Goal: Task Accomplishment & Management: Manage account settings

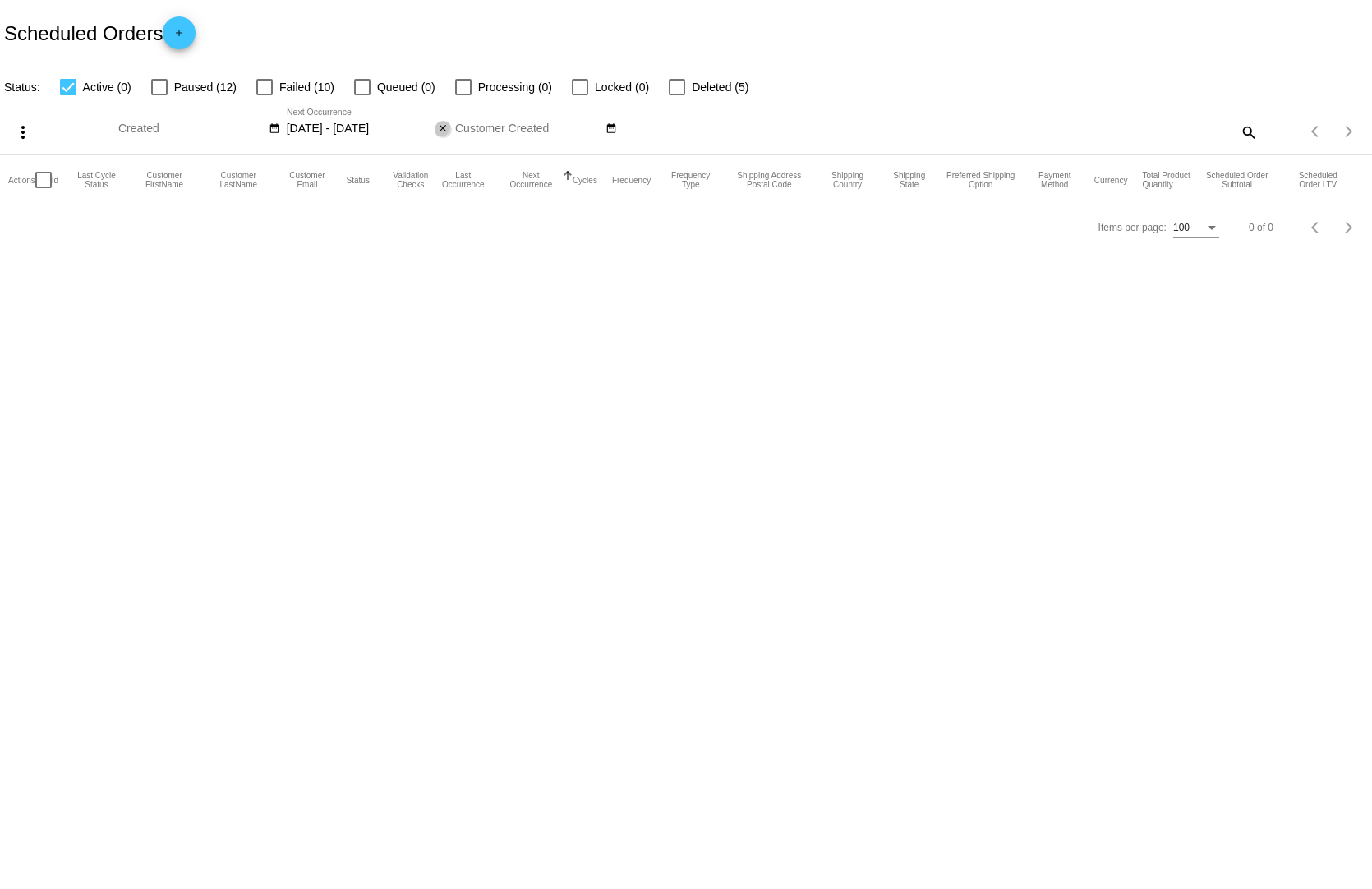
click at [435, 121] on button "close" at bounding box center [443, 129] width 17 height 17
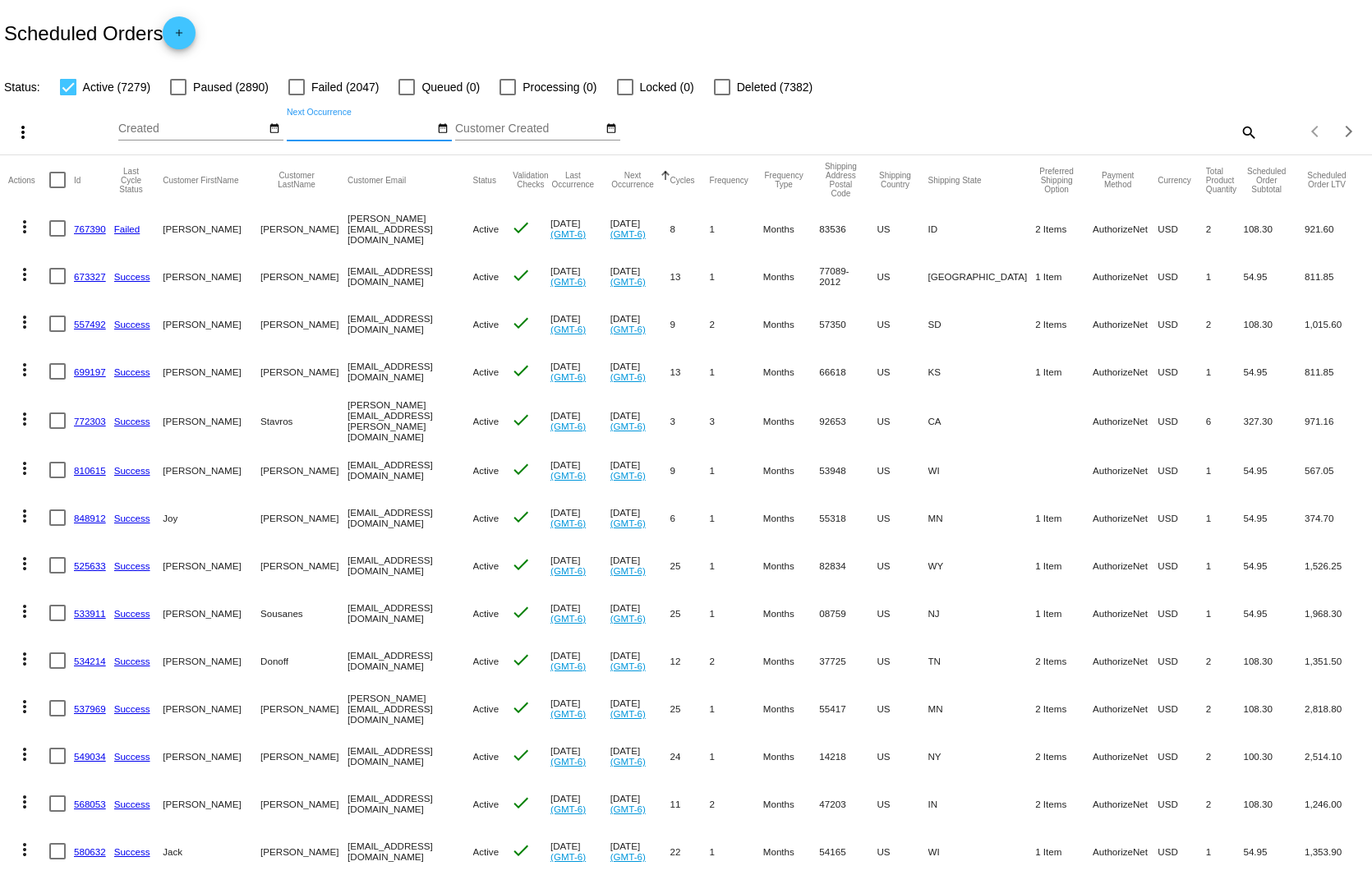
click at [1240, 119] on mat-icon "search" at bounding box center [1248, 131] width 20 height 25
click at [1191, 122] on input "Search" at bounding box center [1087, 128] width 342 height 13
paste input "[EMAIL_ADDRESS][DOMAIN_NAME]"
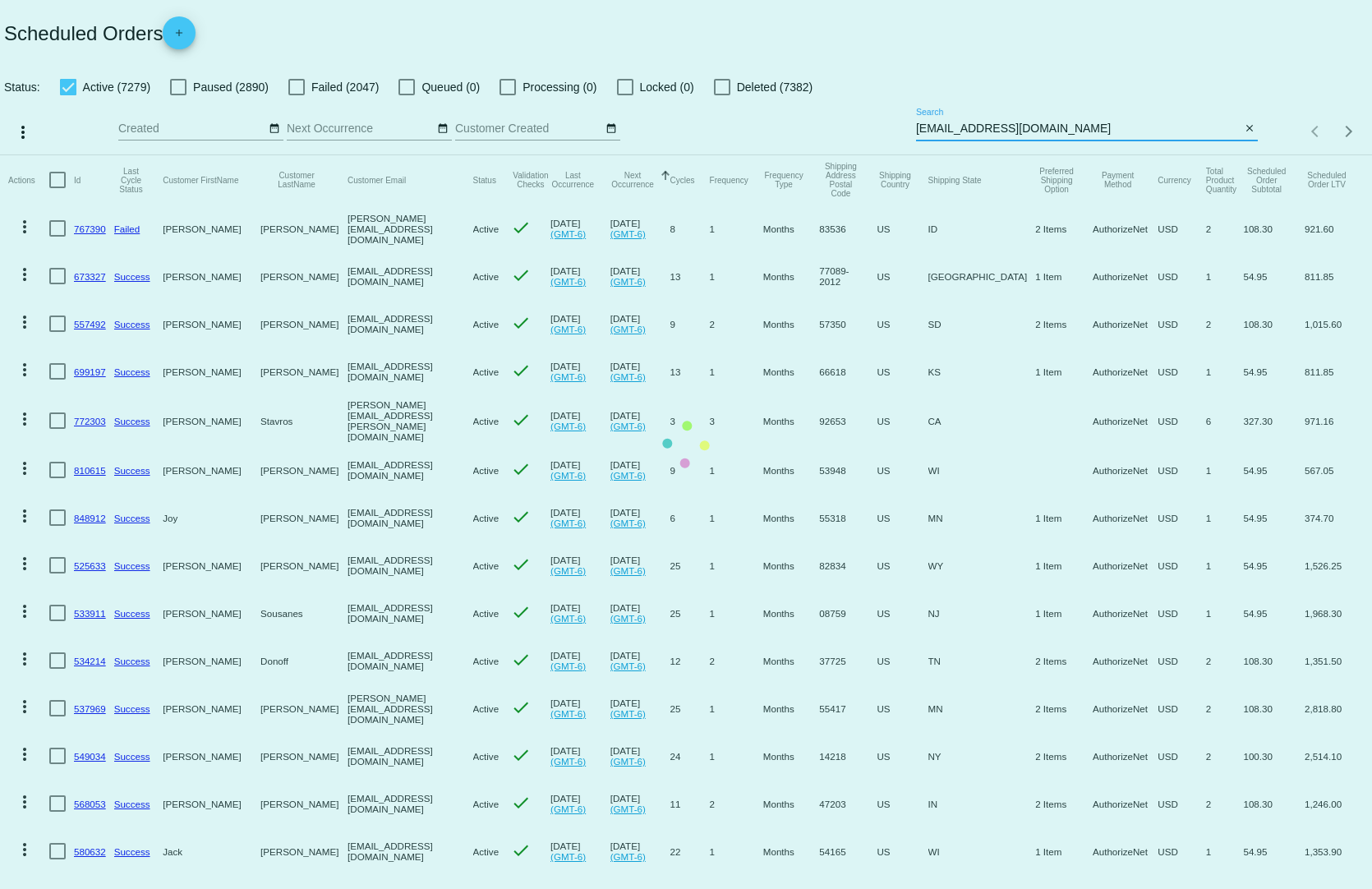
type input "[EMAIL_ADDRESS][DOMAIN_NAME]"
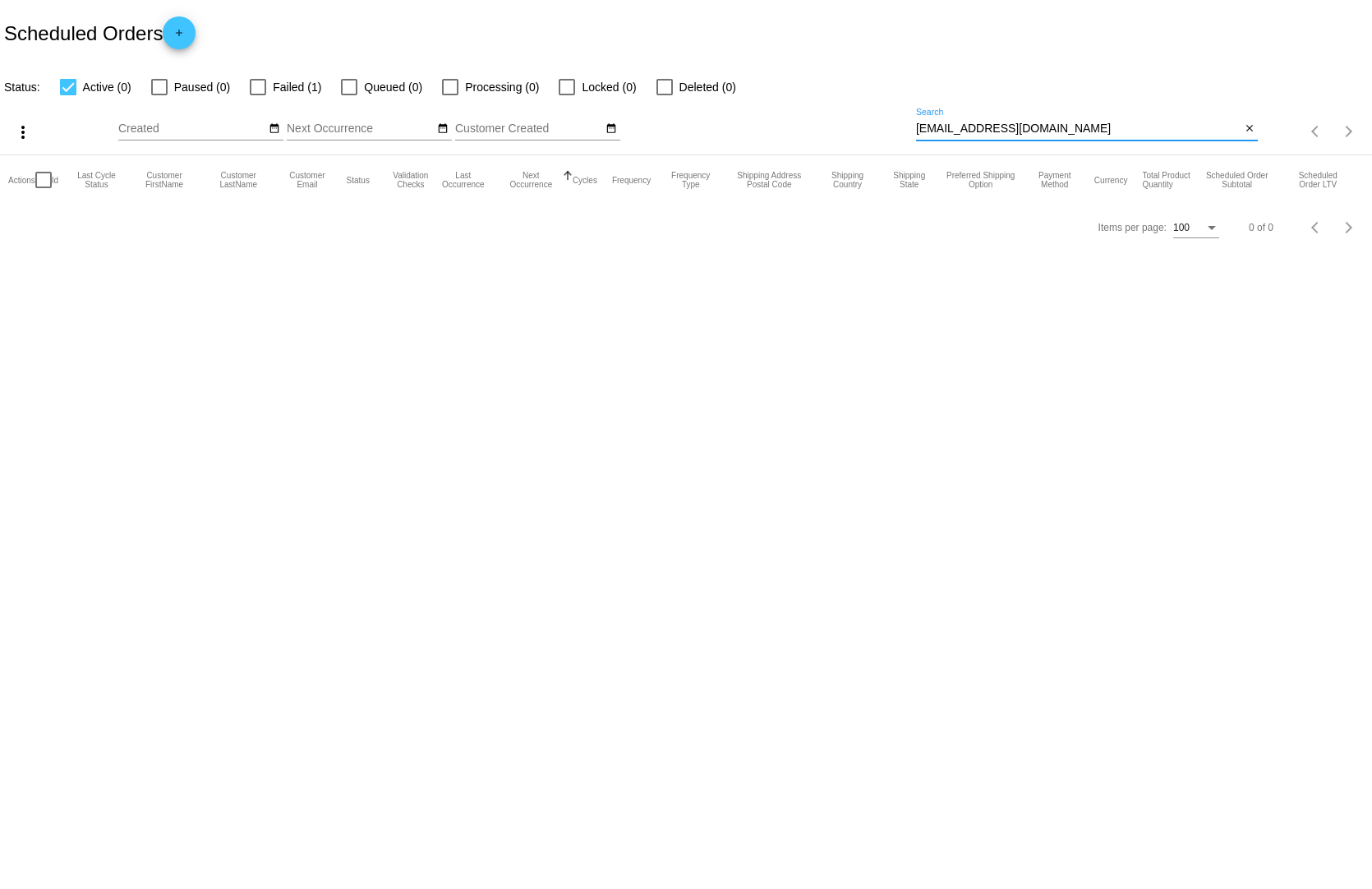
click at [1106, 109] on div "[EMAIL_ADDRESS][DOMAIN_NAME] Search" at bounding box center [1079, 124] width 325 height 32
click at [657, 79] on div at bounding box center [665, 87] width 16 height 16
click at [664, 95] on input "Deleted (0)" at bounding box center [664, 95] width 1 height 1
checkbox input "true"
click at [250, 79] on label "Failed (1)" at bounding box center [286, 87] width 71 height 20
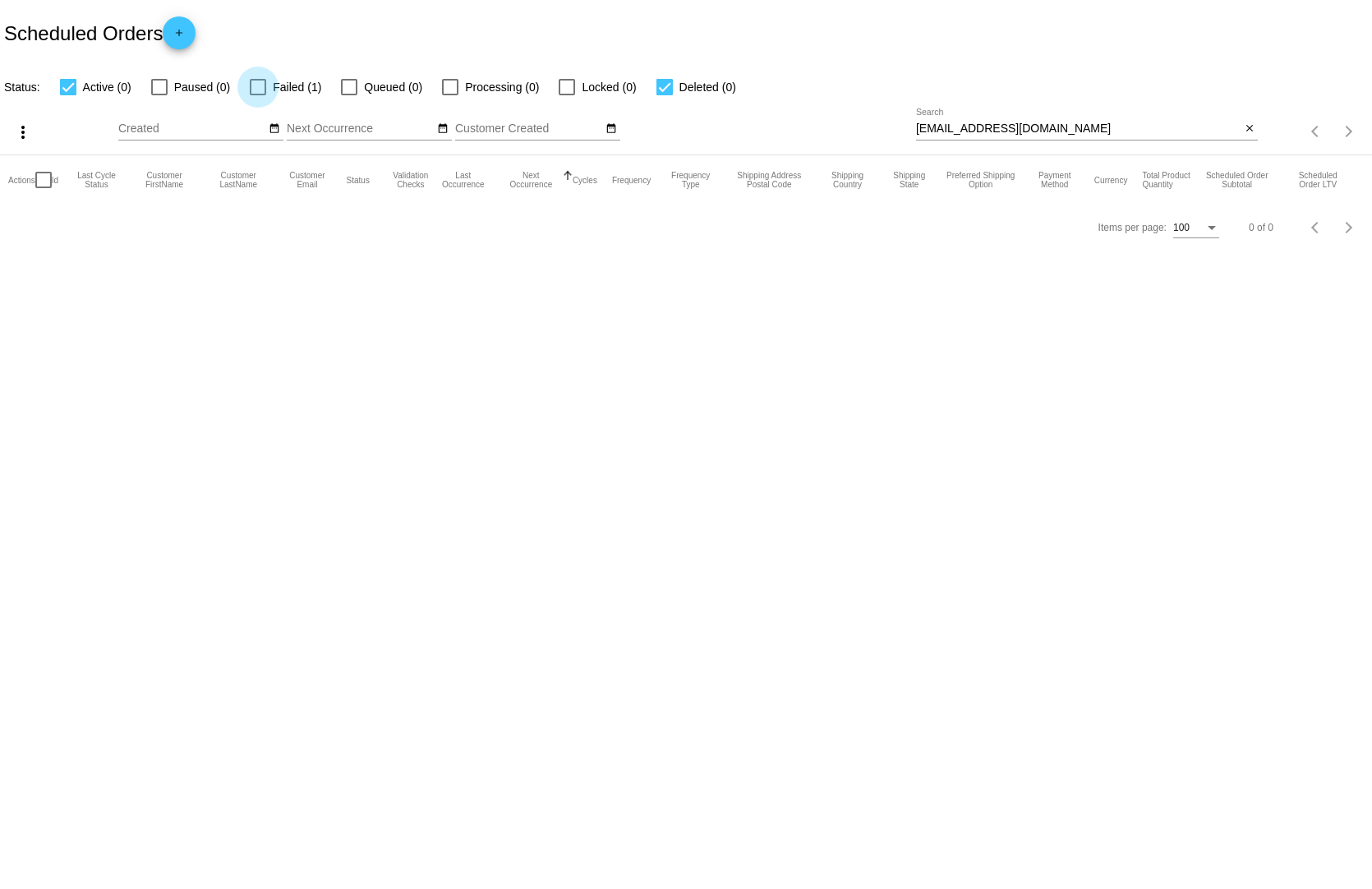
click at [257, 95] on input "Failed (1)" at bounding box center [257, 95] width 1 height 1
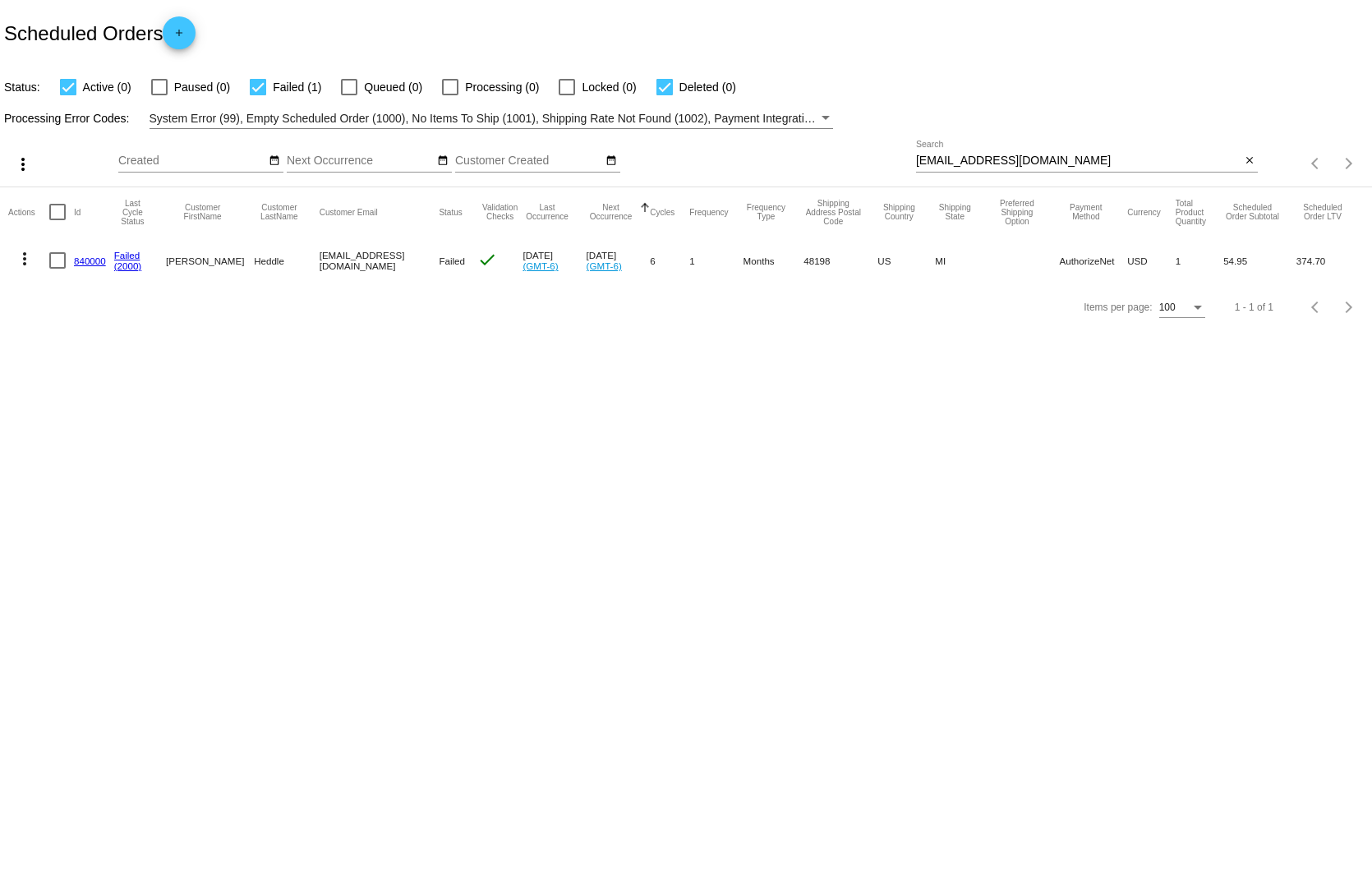
click at [26, 249] on mat-icon "more_vert" at bounding box center [24, 259] width 20 height 20
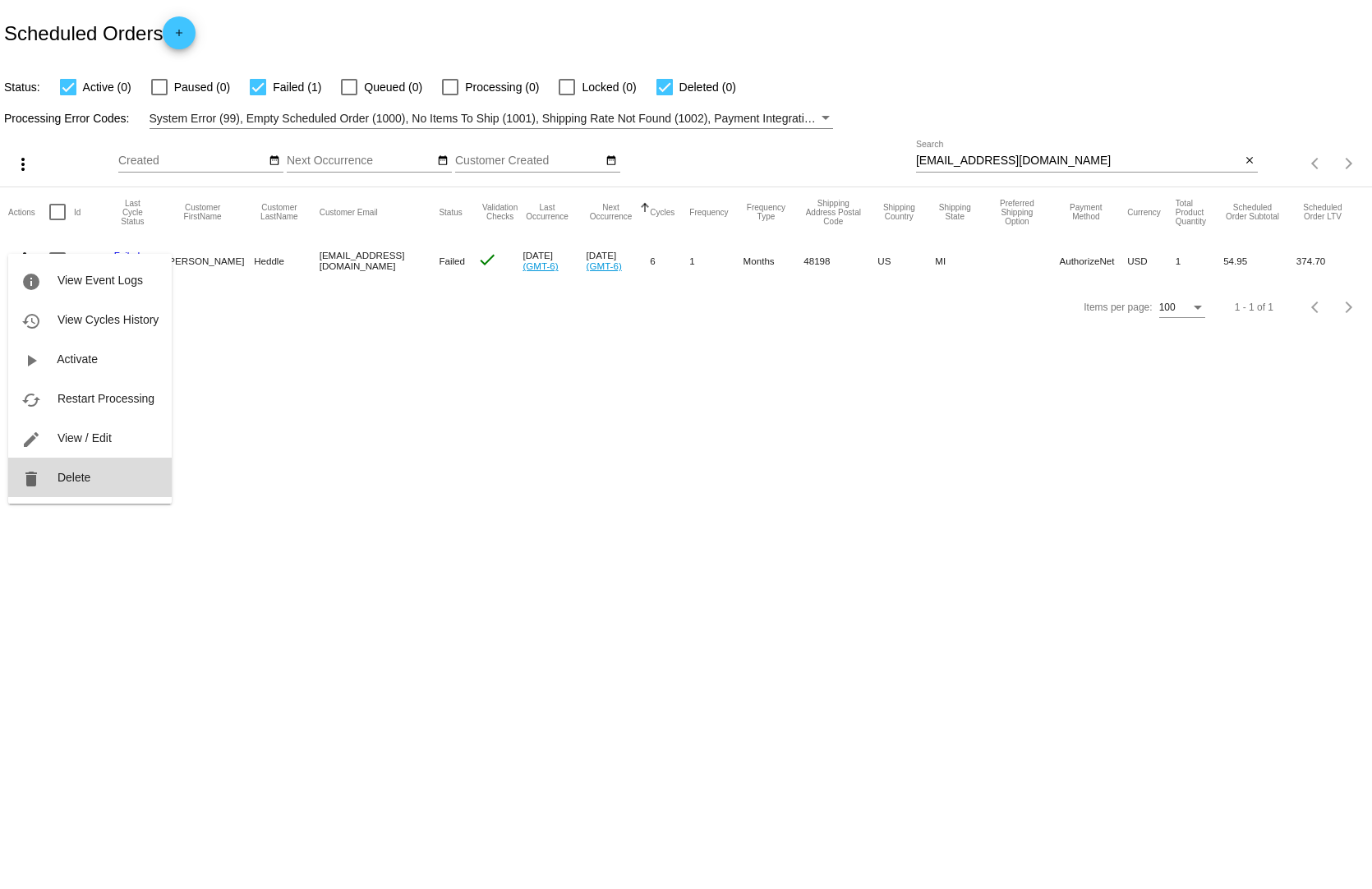
click at [99, 485] on button "delete Delete" at bounding box center [89, 477] width 163 height 39
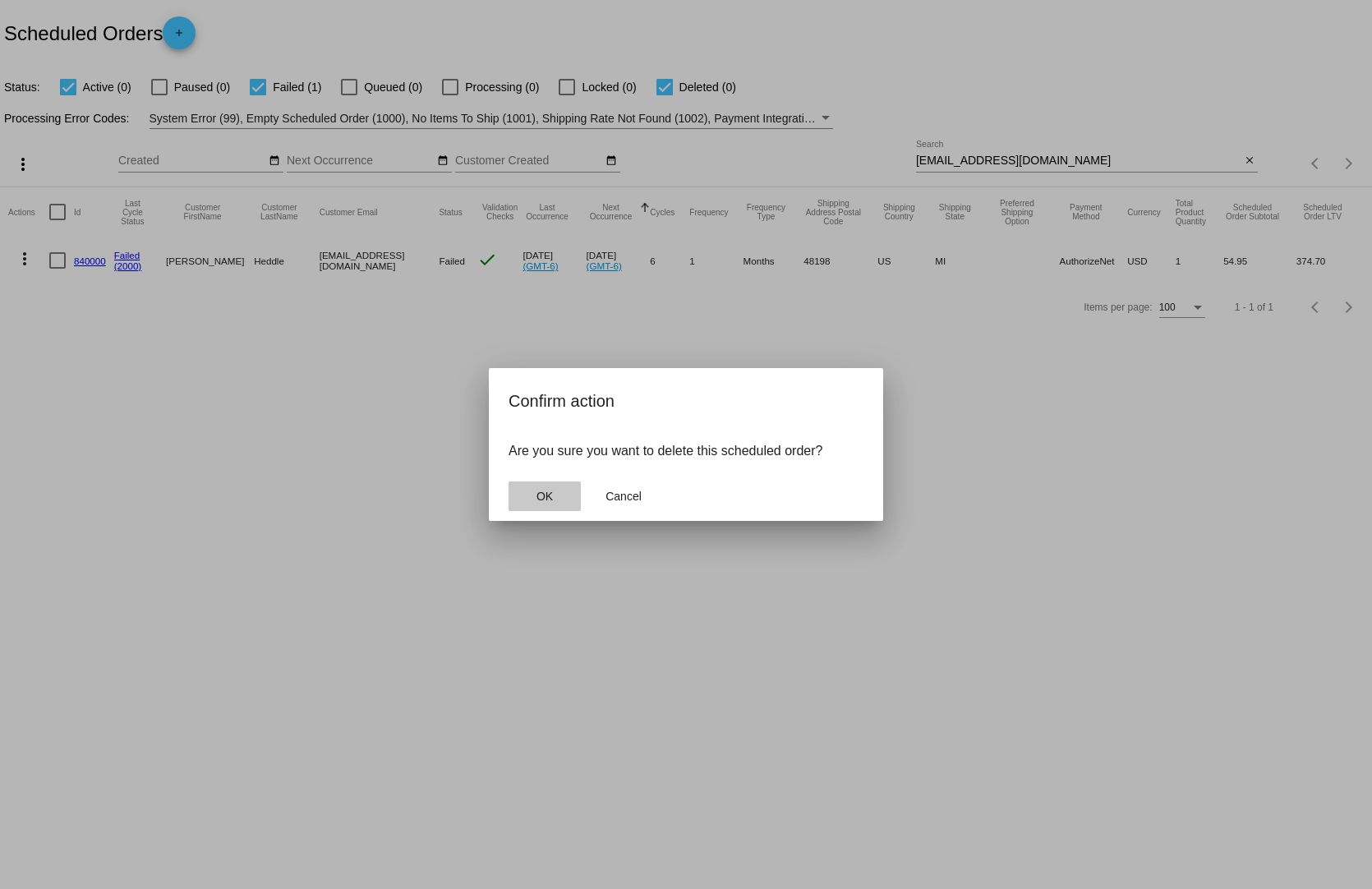
click at [551, 490] on span "OK" at bounding box center [544, 496] width 16 height 13
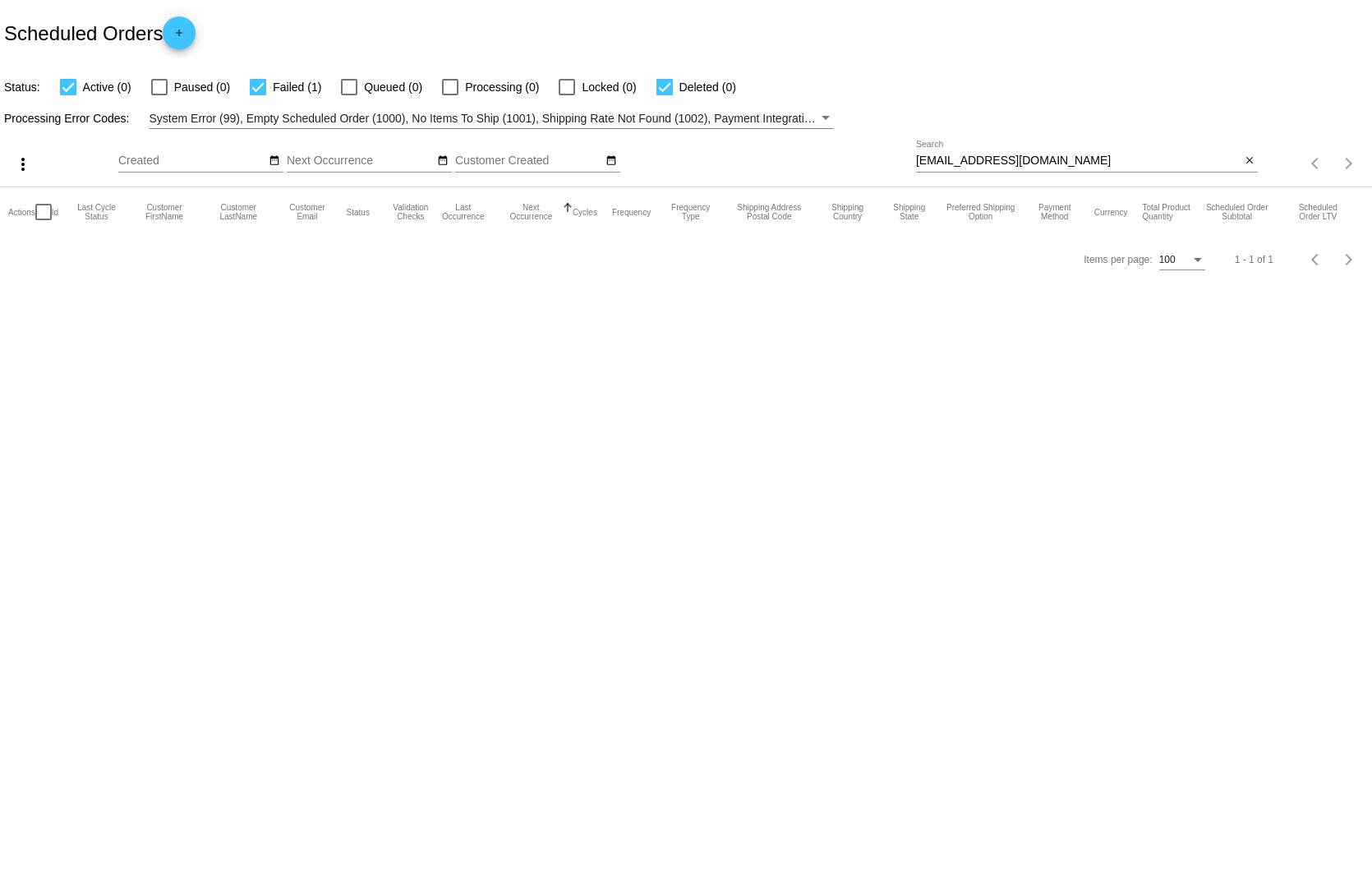
click at [1137, 141] on div "[EMAIL_ADDRESS][DOMAIN_NAME] Search" at bounding box center [1079, 156] width 325 height 32
drag, startPoint x: 225, startPoint y: 76, endPoint x: 245, endPoint y: 77, distance: 20.0
click at [230, 77] on mat-checkbox "Failed (1)" at bounding box center [275, 87] width 91 height 20
click at [250, 79] on div at bounding box center [258, 87] width 16 height 16
click at [257, 95] on input "Failed (1)" at bounding box center [257, 95] width 1 height 1
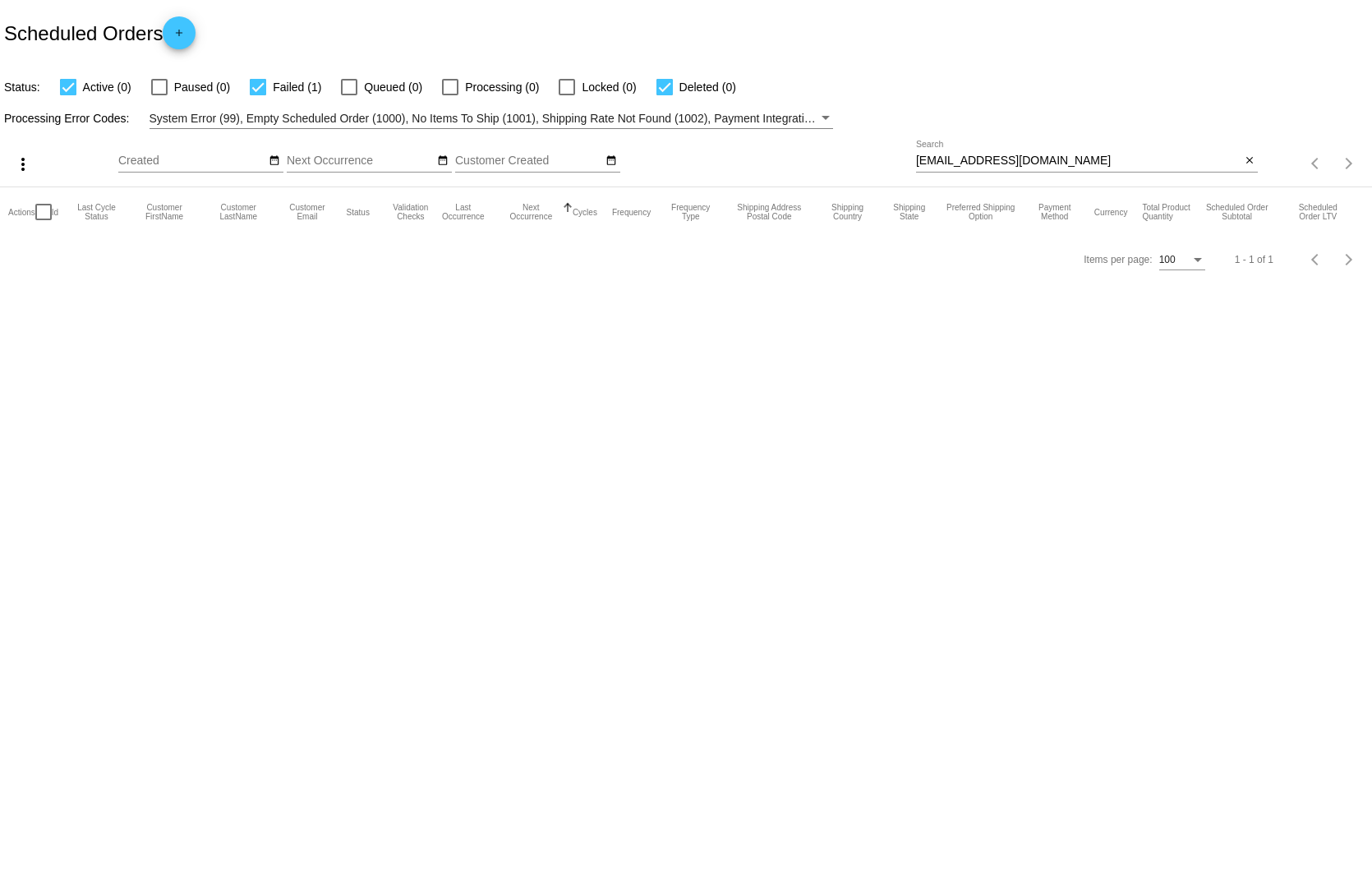
checkbox input "false"
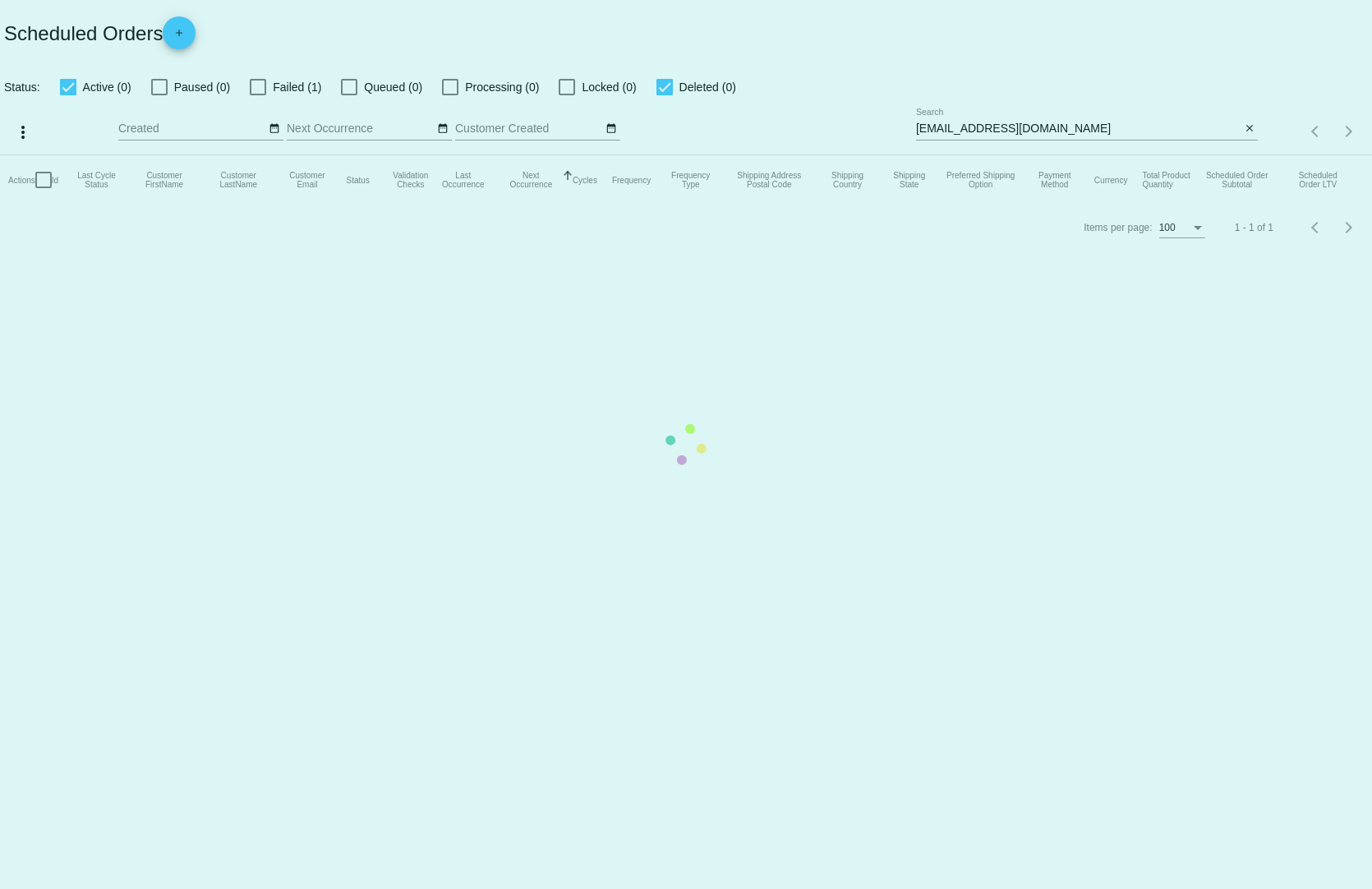
click at [1096, 155] on mat-table "Actions Id Last Cycle Status Customer FirstName Customer LastName Customer Emai…" at bounding box center [686, 180] width 1372 height 49
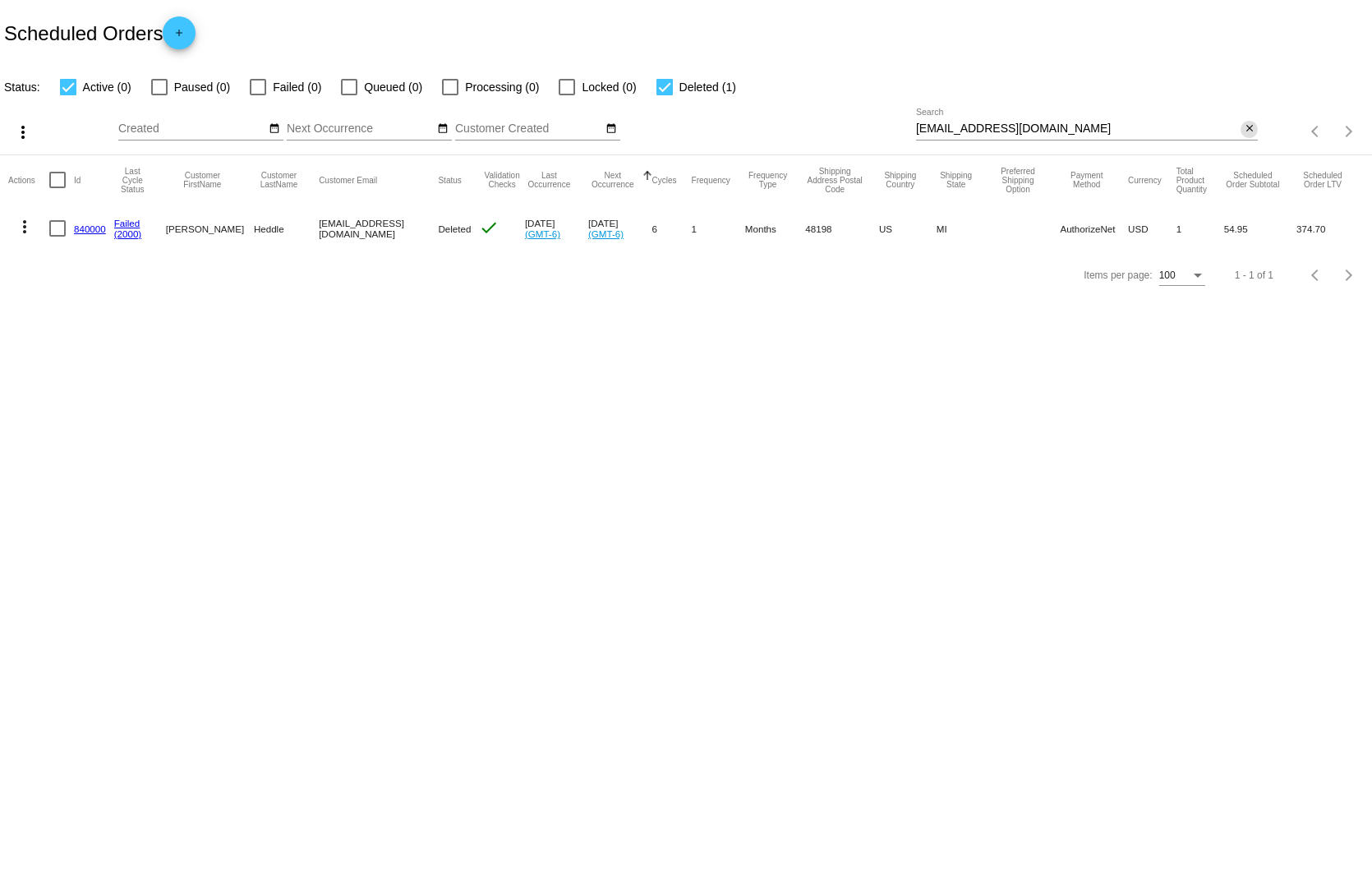
click at [1256, 114] on div "more_vert Aug Jan Feb Mar [DATE]" at bounding box center [686, 126] width 1372 height 58
click at [1255, 122] on mat-icon "close" at bounding box center [1250, 128] width 11 height 13
